Goal: Find specific page/section: Find specific page/section

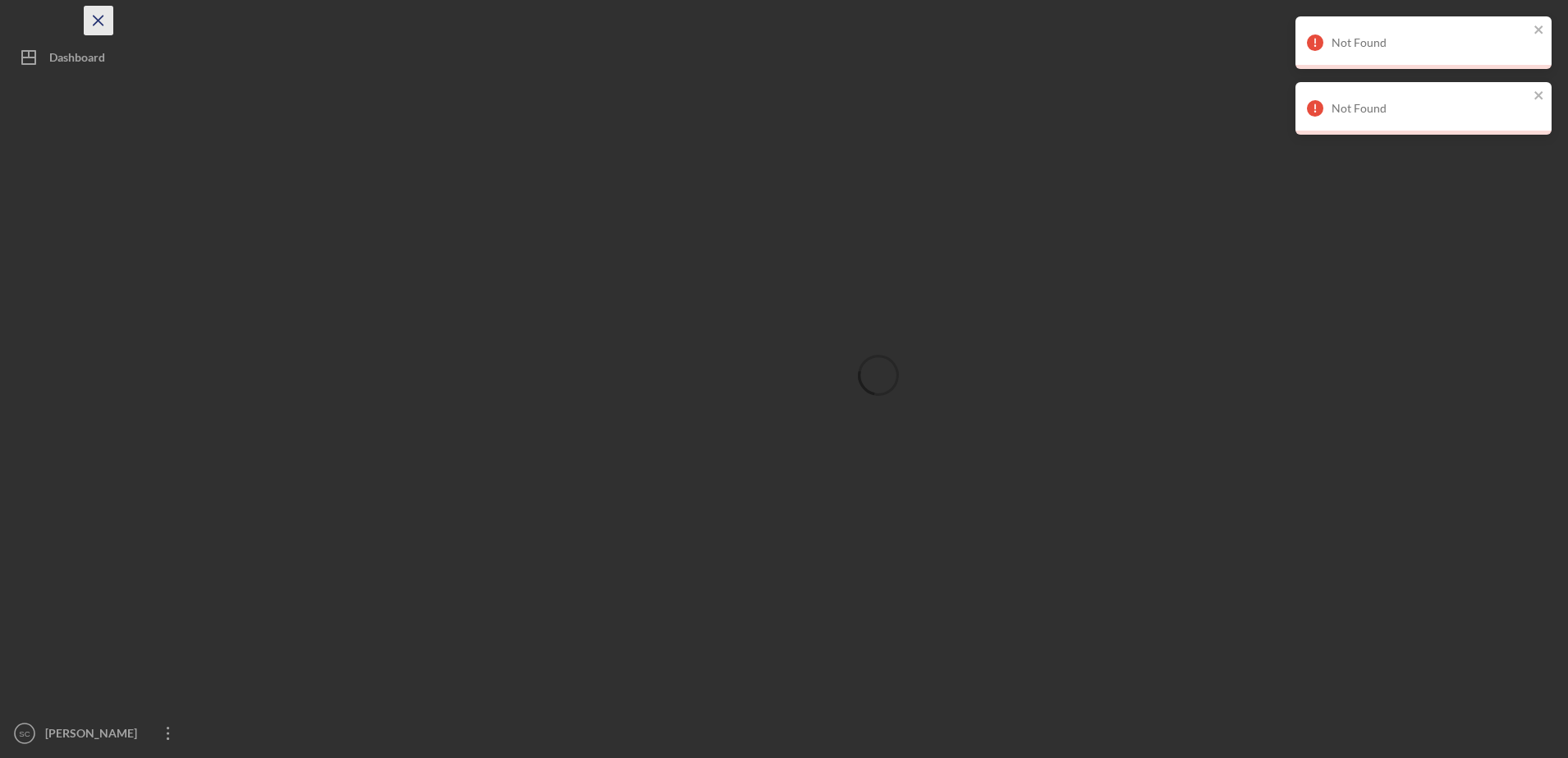
click at [92, 20] on icon "Icon/Menu Close" at bounding box center [98, 21] width 37 height 37
